Goal: Task Accomplishment & Management: Use online tool/utility

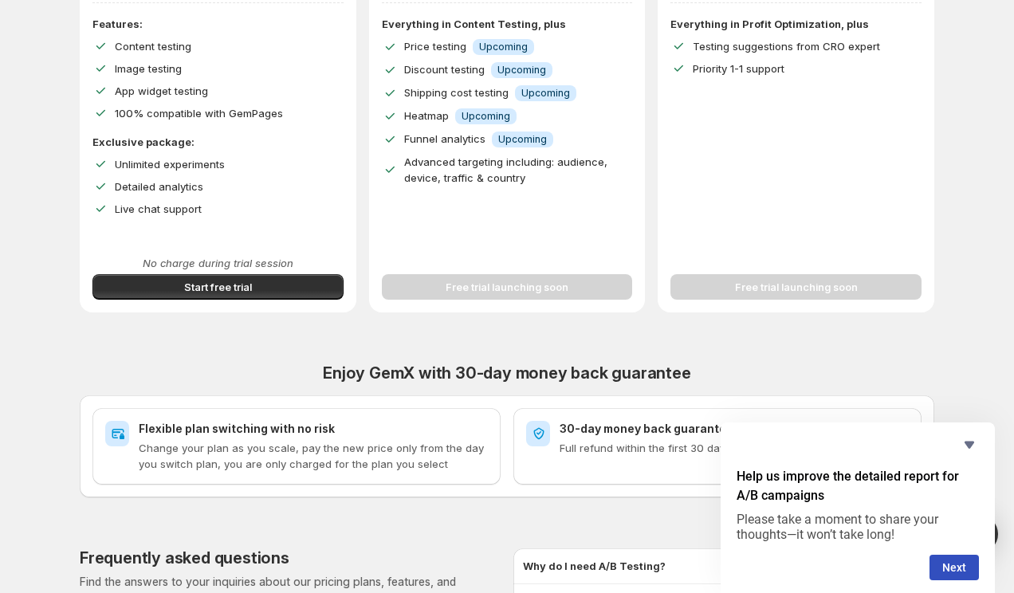
scroll to position [360, 0]
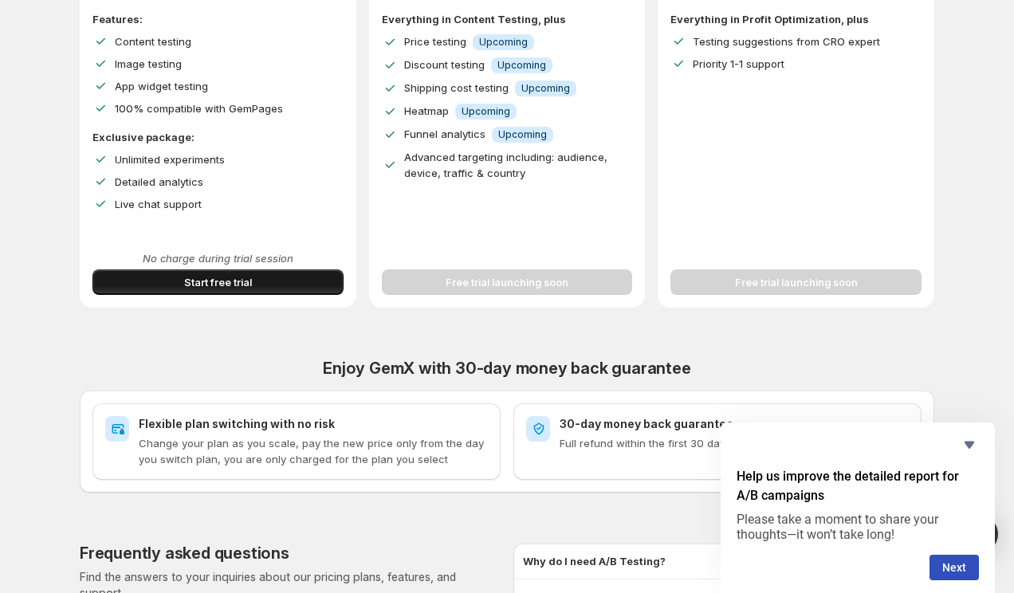
click at [252, 291] on button "Start free trial" at bounding box center [217, 283] width 251 height 26
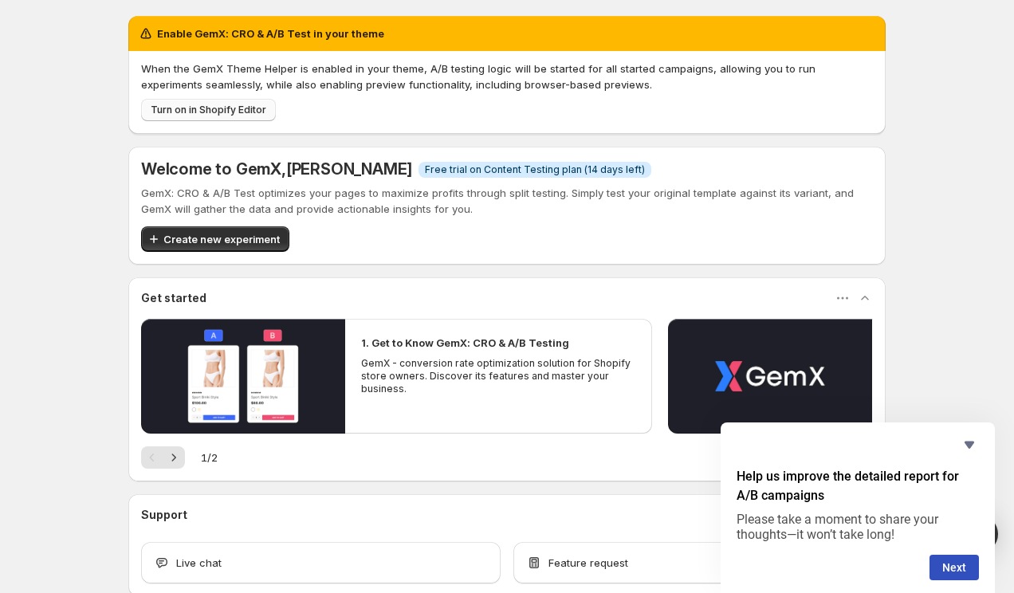
click at [214, 107] on span "Turn on in Shopify Editor" at bounding box center [209, 110] width 116 height 13
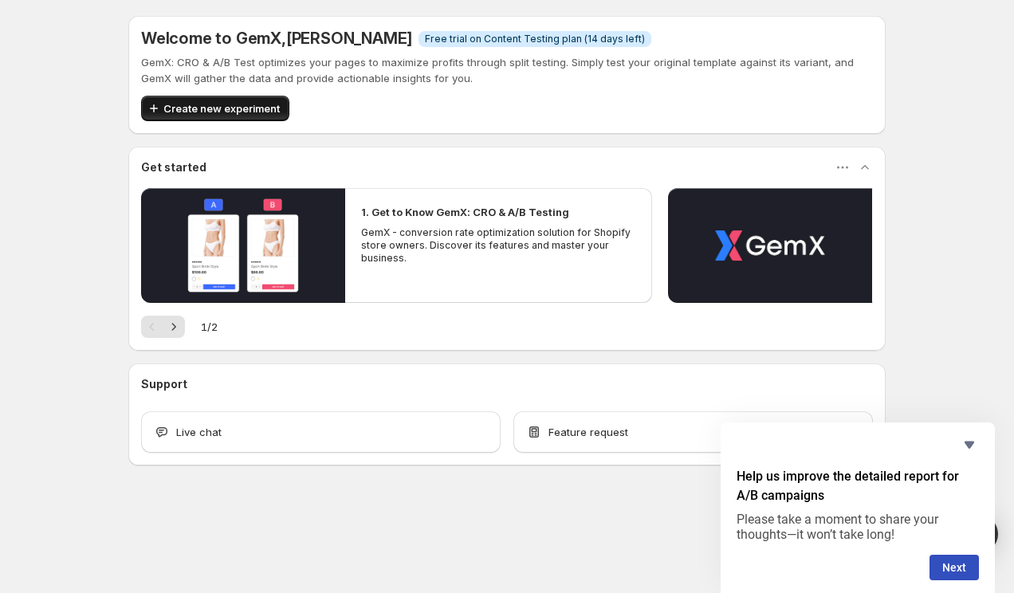
click at [245, 111] on span "Create new experiment" at bounding box center [221, 108] width 116 height 16
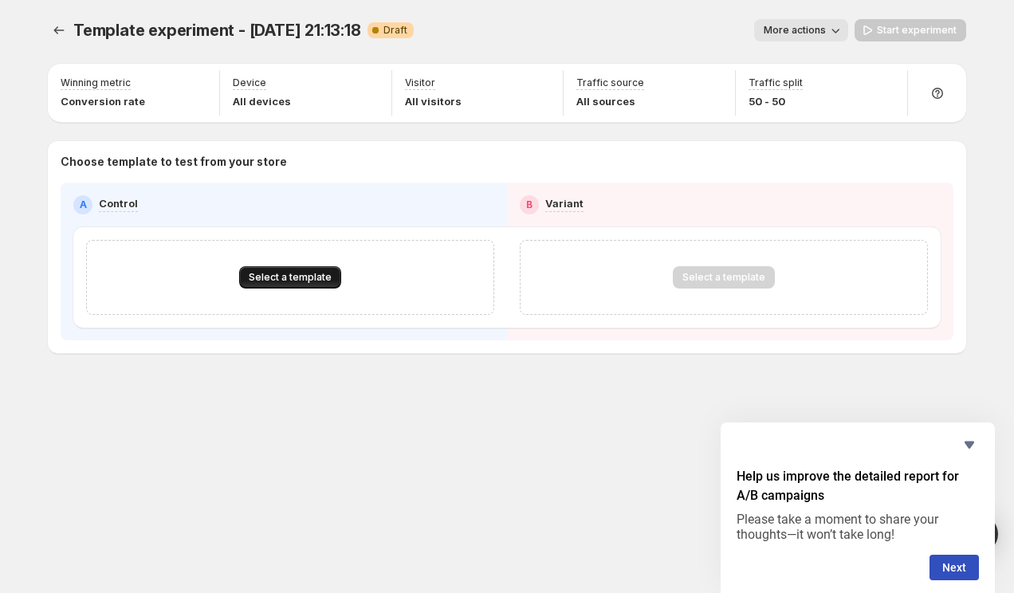
click at [298, 277] on span "Select a template" at bounding box center [290, 277] width 83 height 13
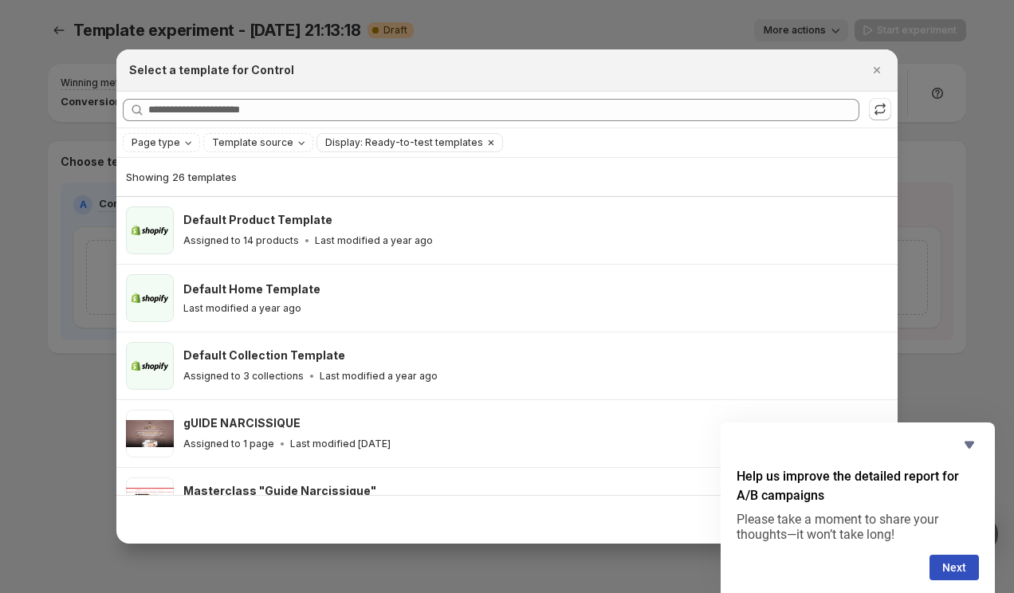
click at [358, 139] on span "Display: Ready-to-test templates" at bounding box center [404, 142] width 158 height 13
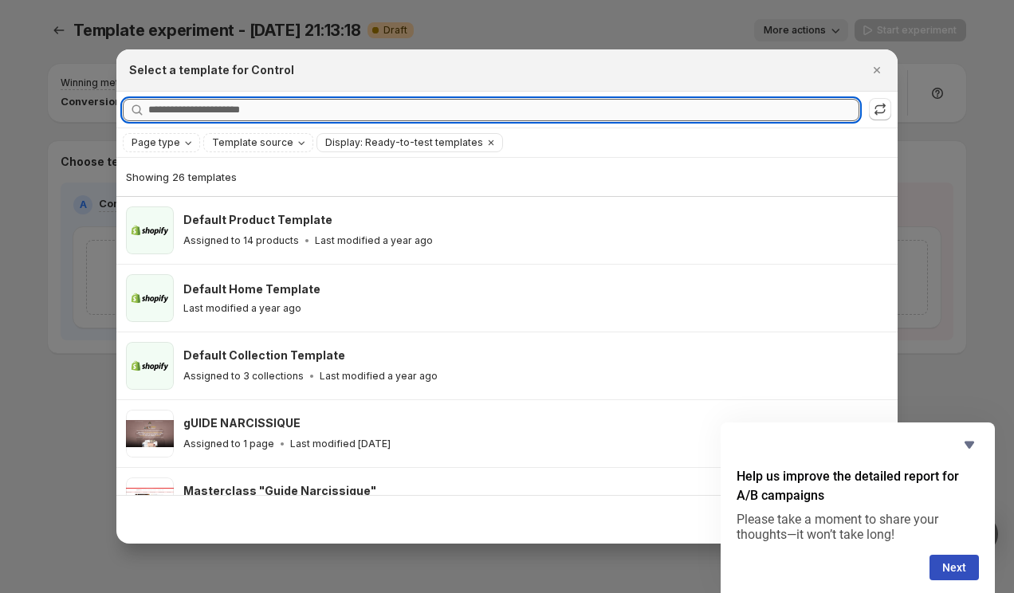
click at [430, 112] on input "Searching all templates" at bounding box center [503, 110] width 711 height 22
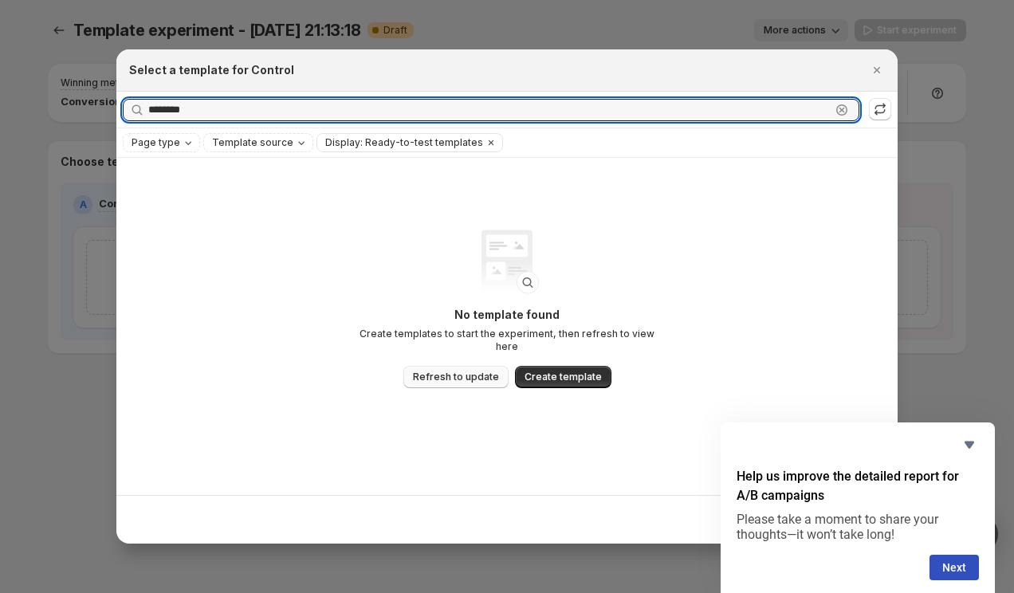
type input "********"
click at [447, 377] on button "Refresh to update" at bounding box center [455, 377] width 105 height 22
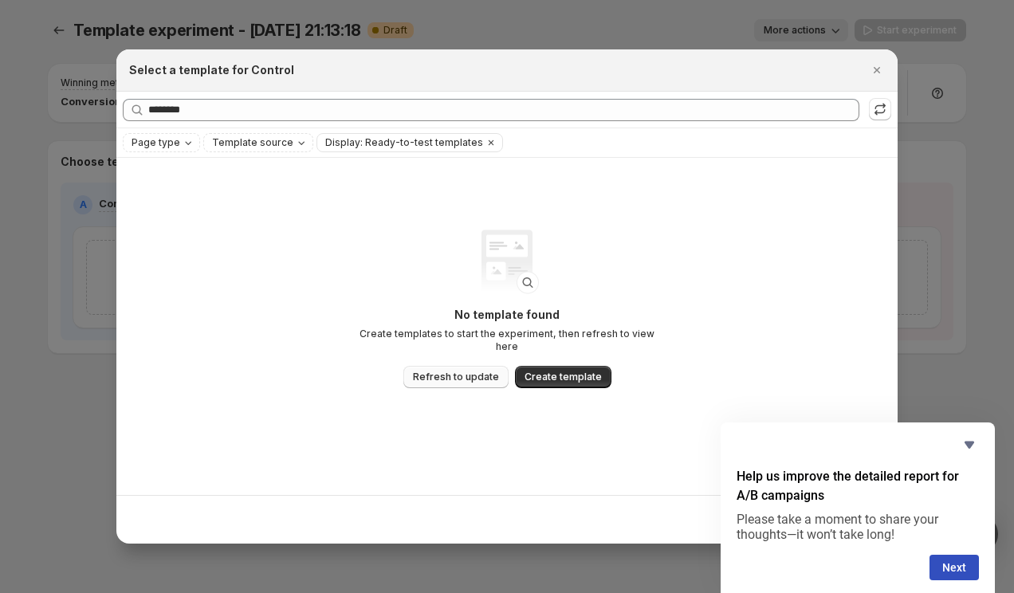
click at [478, 366] on button "Refresh to update" at bounding box center [455, 377] width 105 height 22
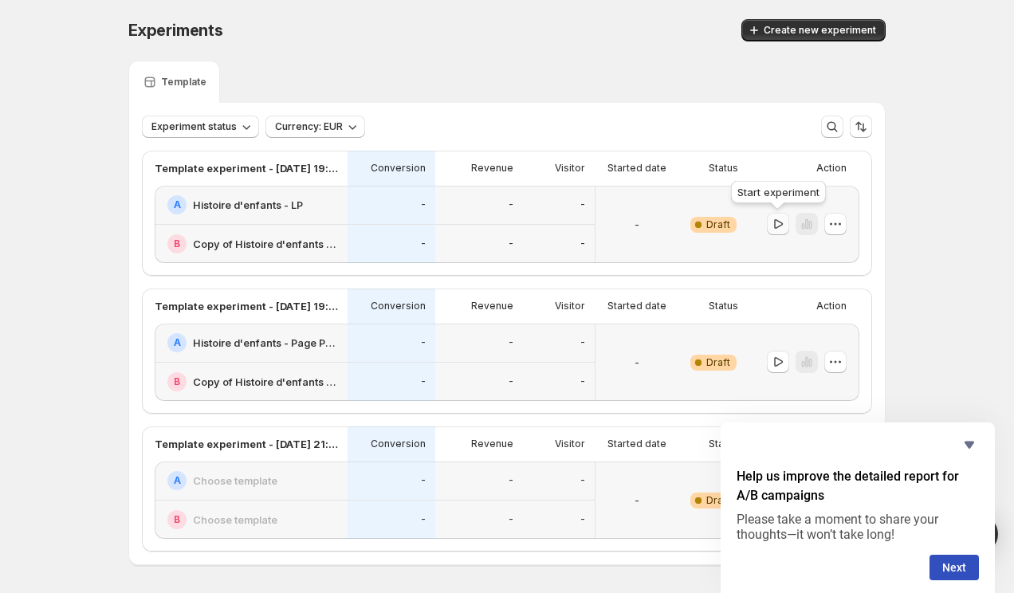
click at [775, 230] on icon "button" at bounding box center [778, 224] width 16 height 16
click at [778, 365] on icon "button" at bounding box center [778, 362] width 16 height 16
click at [966, 445] on icon "Hide survey" at bounding box center [969, 444] width 19 height 19
